Goal: Connect with others: Connect with others

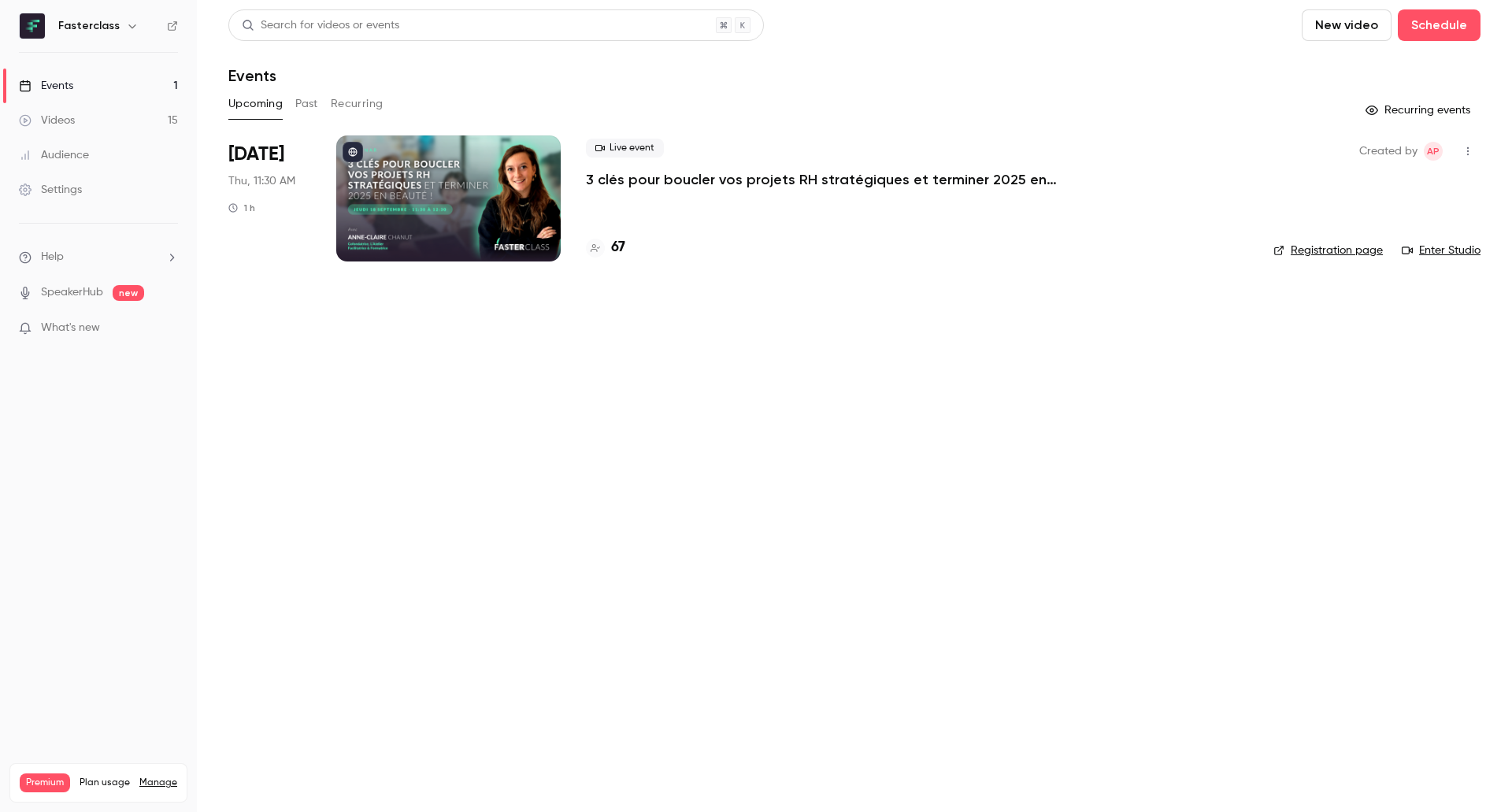
click at [1466, 156] on icon "button" at bounding box center [1468, 152] width 13 height 11
click at [1408, 228] on div "Invite to Studio" at bounding box center [1407, 232] width 119 height 16
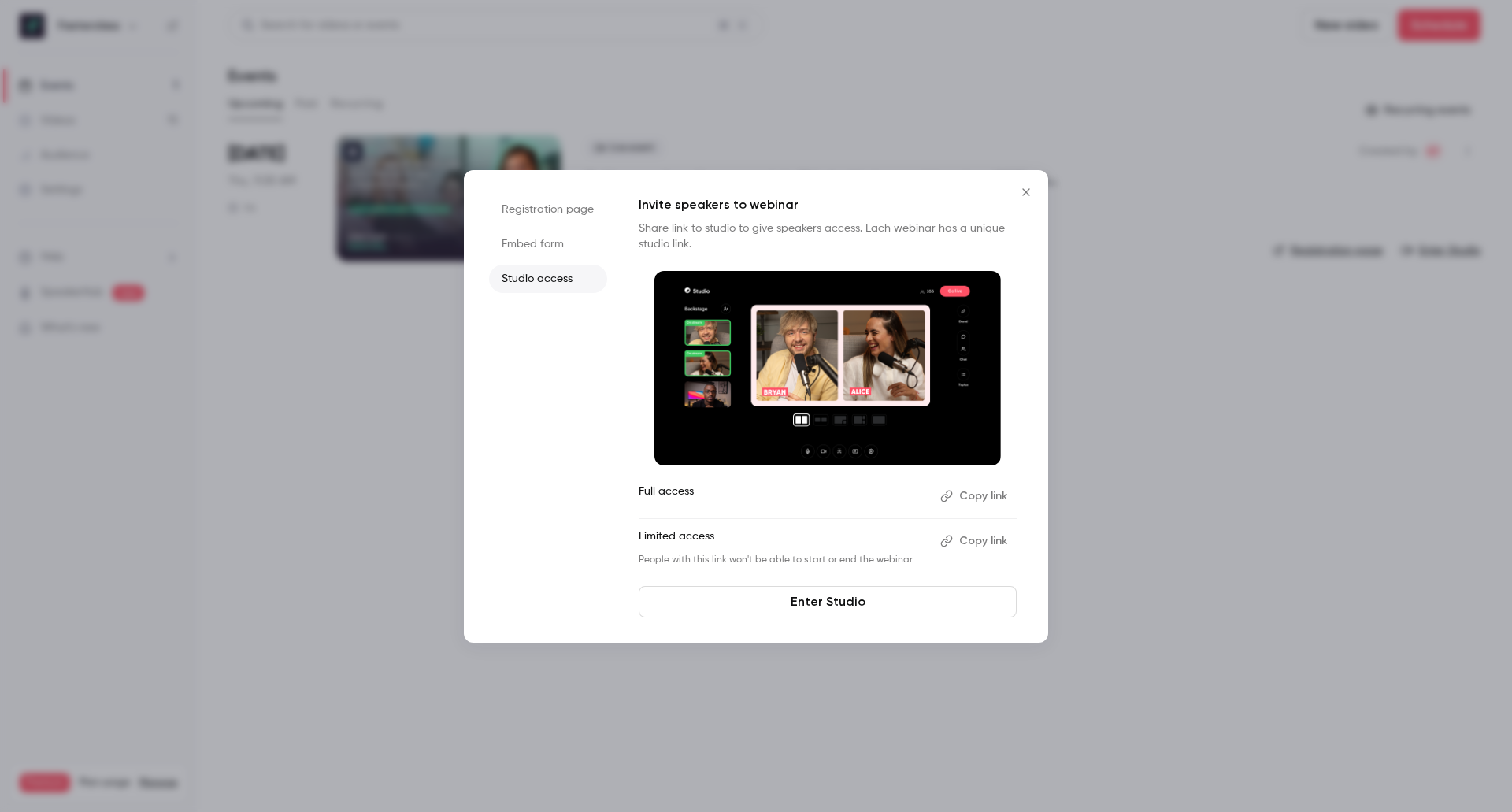
click at [980, 540] on button "Copy link" at bounding box center [975, 540] width 82 height 25
click at [1023, 192] on icon "Close" at bounding box center [1026, 192] width 18 height 13
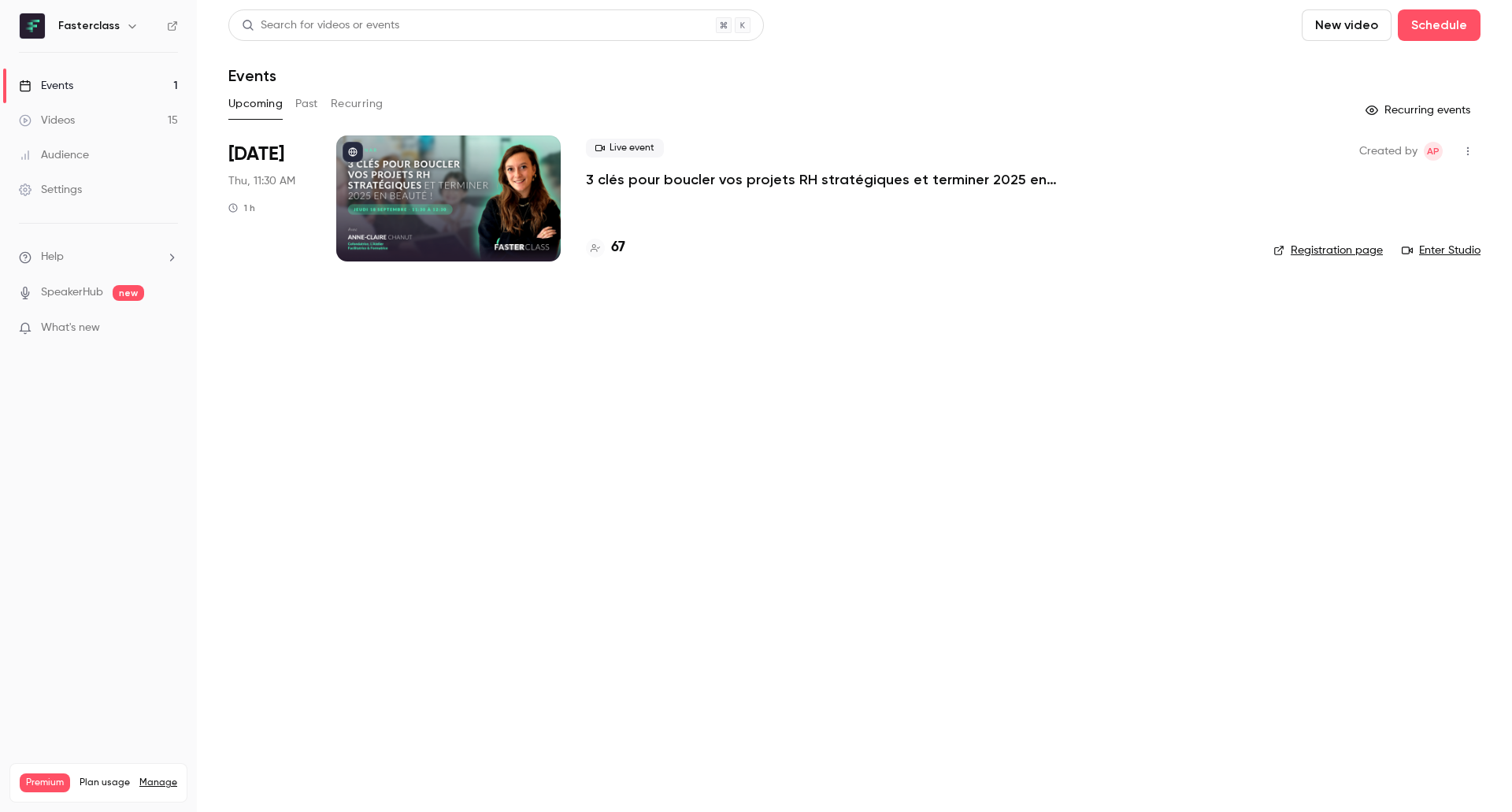
click at [740, 178] on p "3 clés pour boucler vos projets RH stratégiques et terminer 2025 en beauté !" at bounding box center [821, 179] width 473 height 18
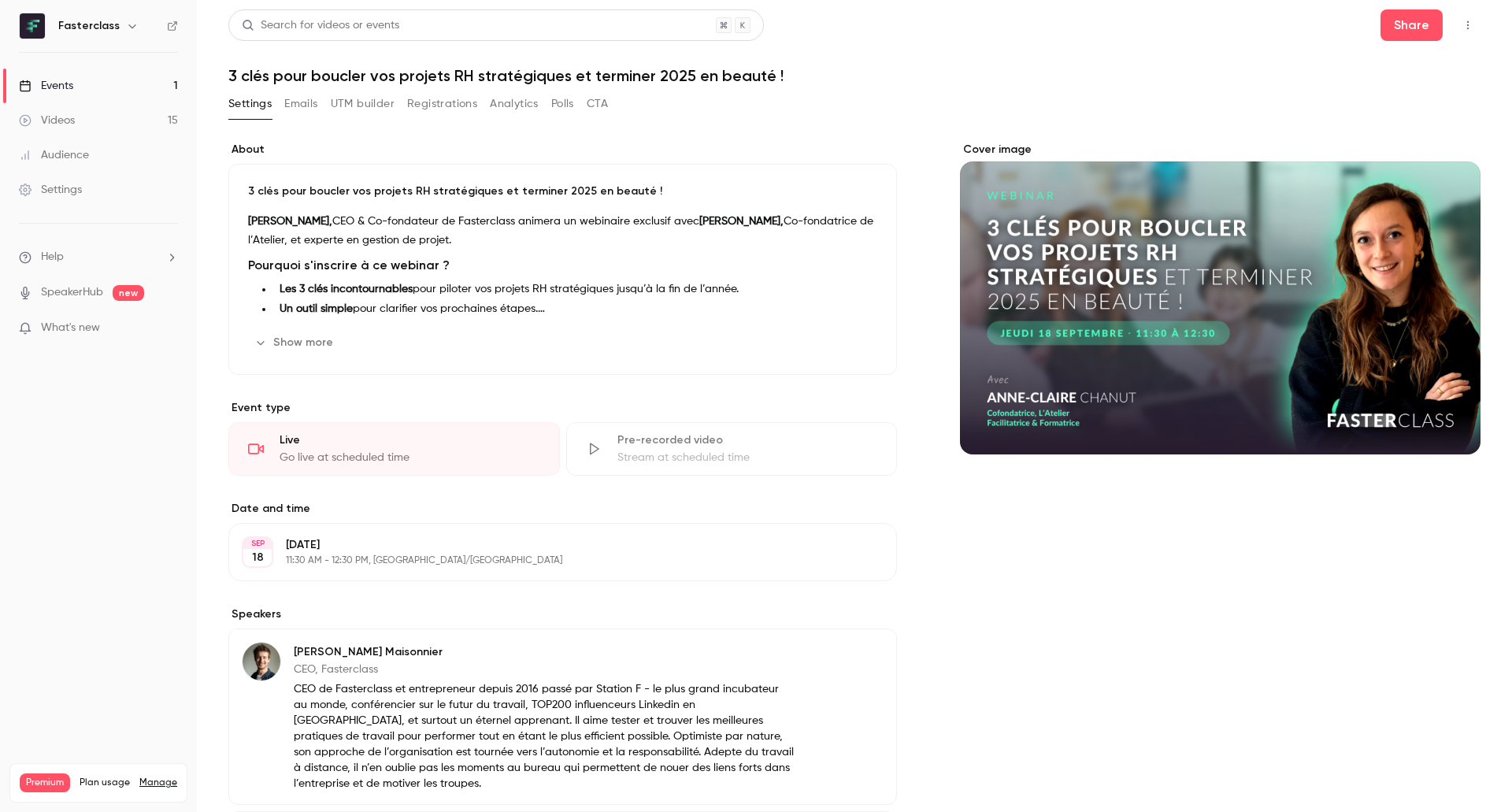
click at [1463, 26] on button "button" at bounding box center [1468, 25] width 25 height 25
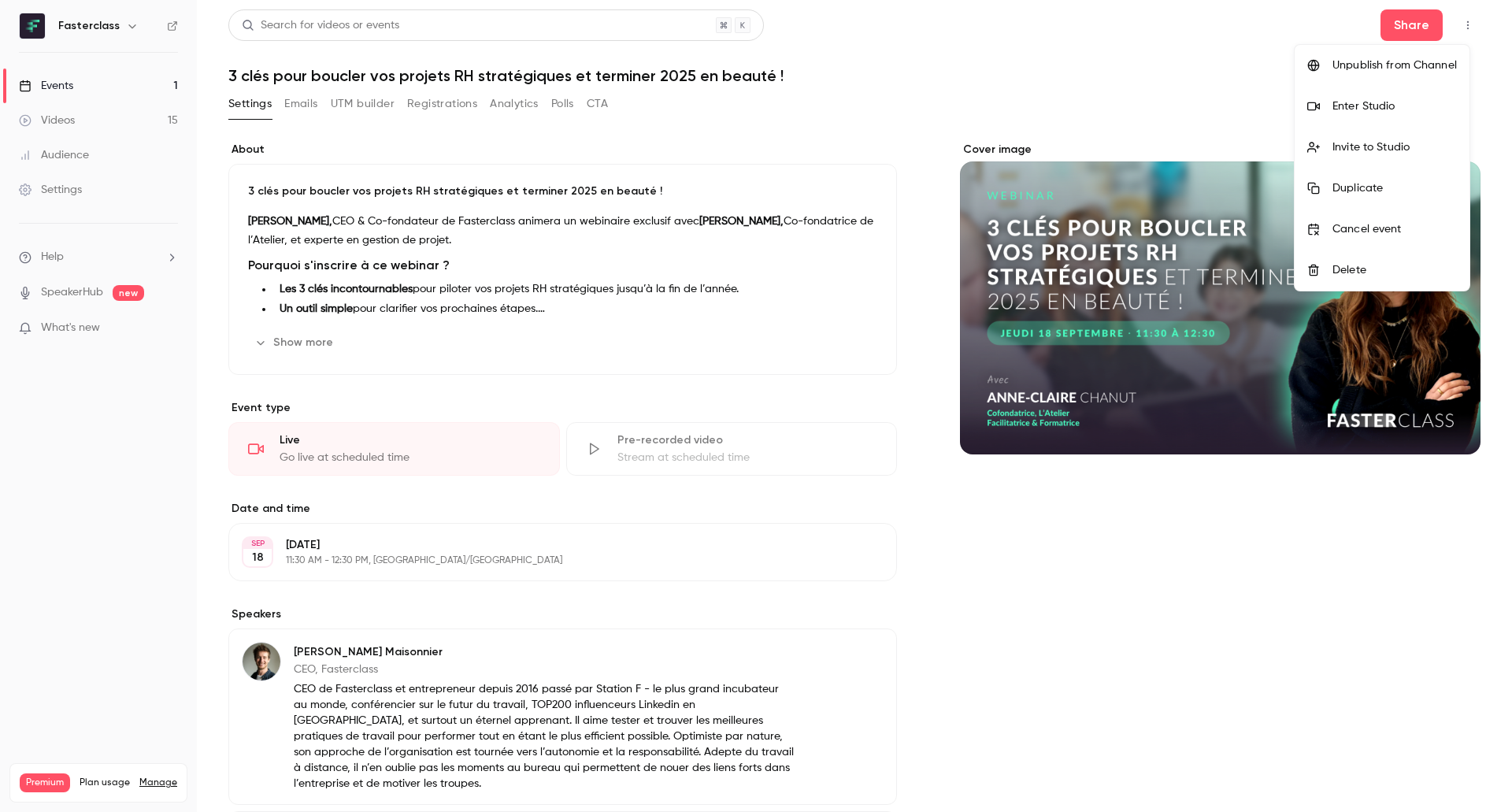
click at [1376, 109] on div "Enter Studio" at bounding box center [1395, 105] width 125 height 16
